Goal: Task Accomplishment & Management: Manage account settings

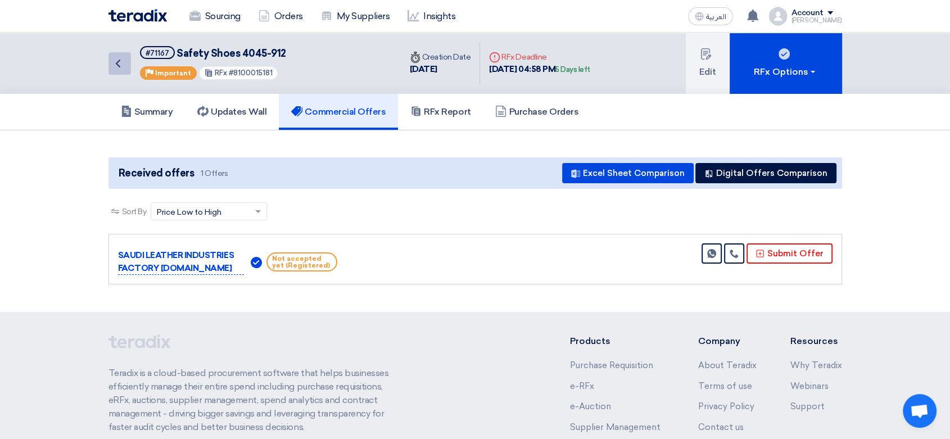
click at [112, 58] on icon "Back" at bounding box center [117, 63] width 13 height 13
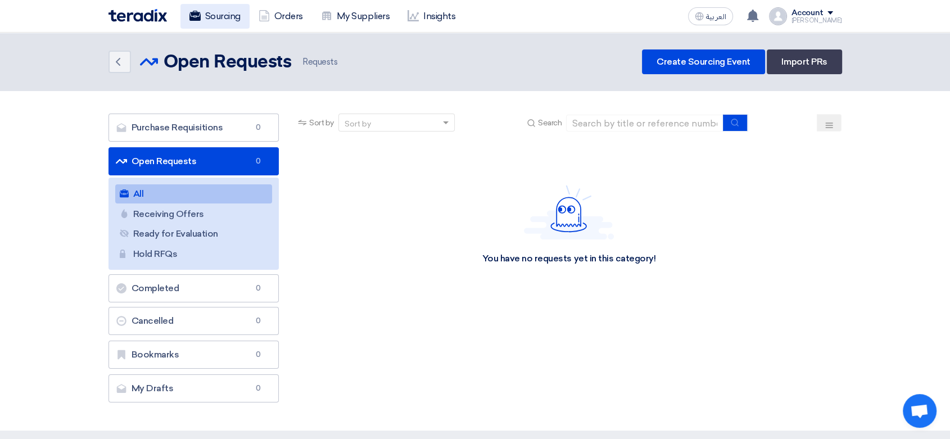
click at [215, 13] on link "Sourcing" at bounding box center [214, 16] width 69 height 25
click at [229, 19] on link "Sourcing" at bounding box center [214, 16] width 69 height 25
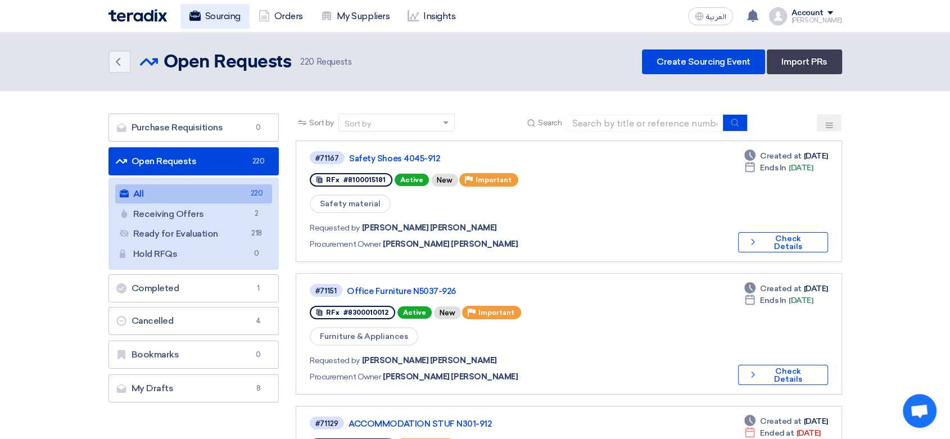
click at [215, 11] on link "Sourcing" at bounding box center [214, 16] width 69 height 25
click at [396, 286] on link "Office Furniture N5037-926" at bounding box center [487, 291] width 281 height 10
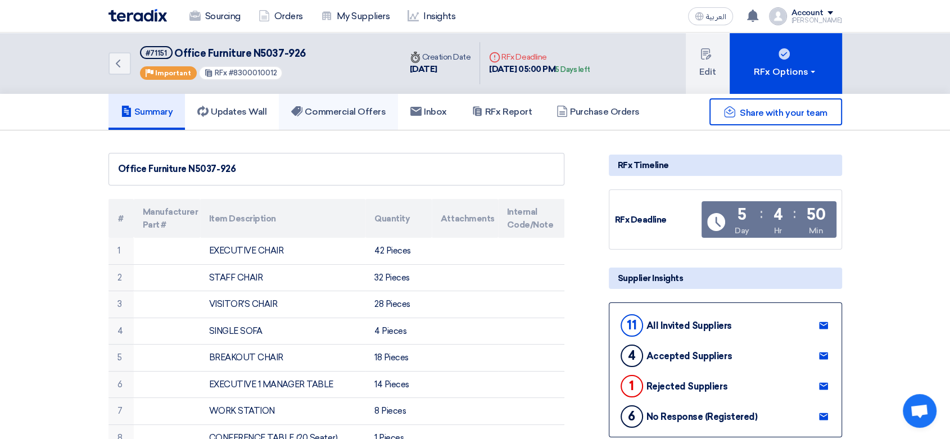
click at [355, 111] on h5 "Commercial Offers" at bounding box center [338, 111] width 94 height 11
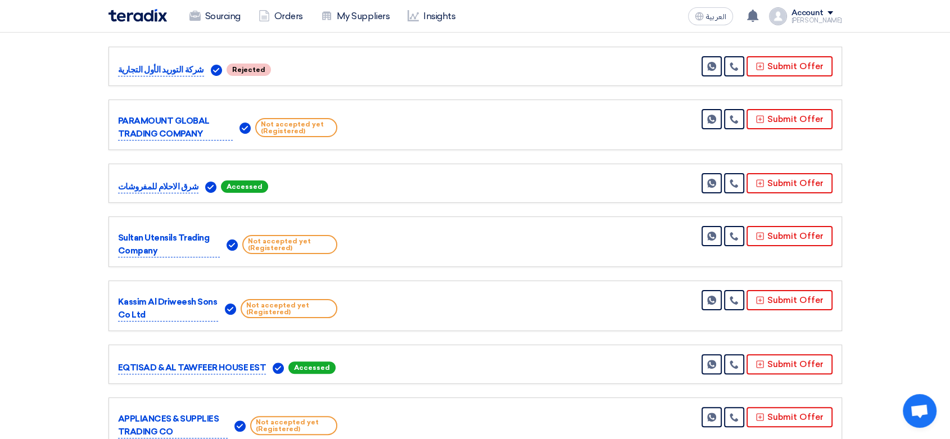
scroll to position [125, 0]
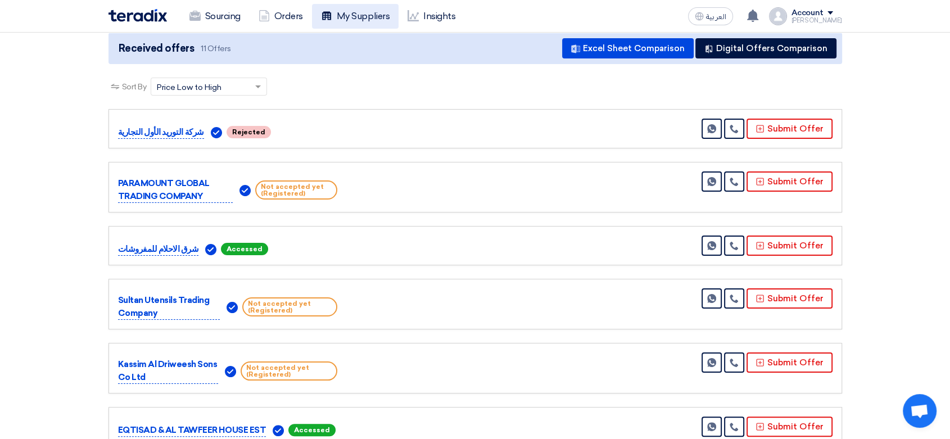
click at [346, 16] on link "My Suppliers" at bounding box center [355, 16] width 87 height 25
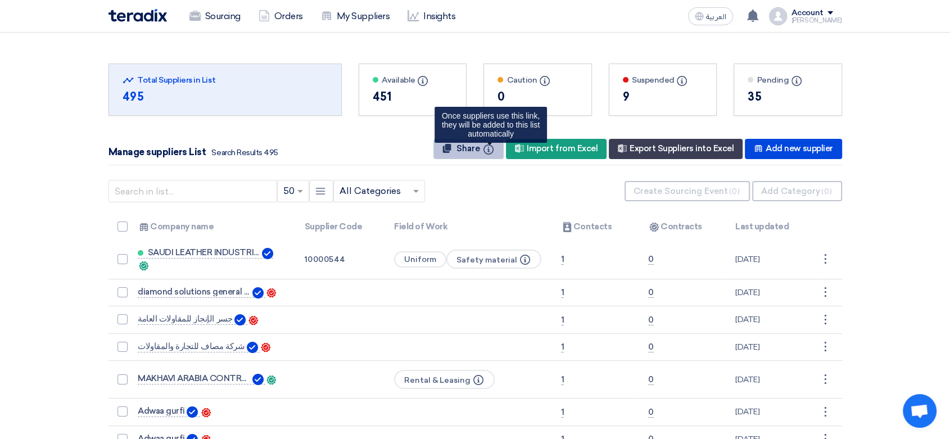
click at [489, 148] on icon "Info" at bounding box center [488, 149] width 10 height 10
